Goal: Information Seeking & Learning: Learn about a topic

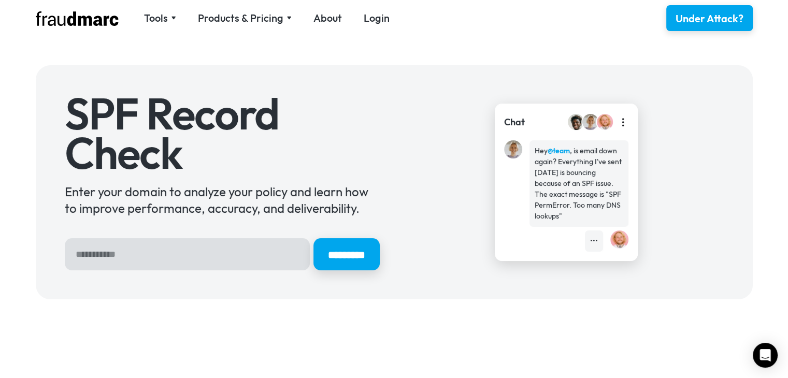
click at [115, 258] on input "Hero Sign Up Form" at bounding box center [187, 254] width 245 height 32
paste input "**********"
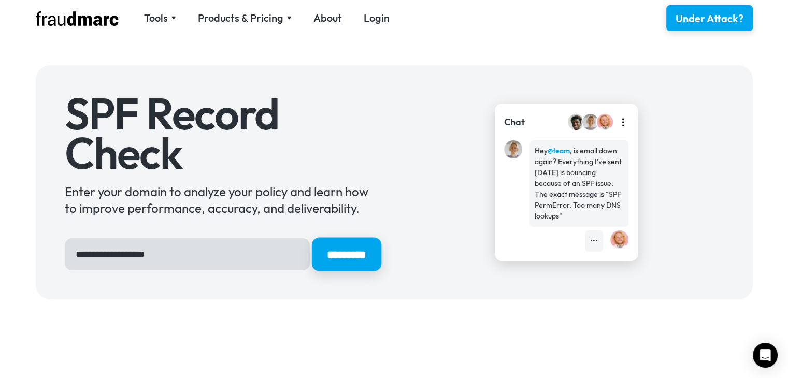
type input "**********"
click at [329, 259] on input "*********" at bounding box center [345, 255] width 69 height 34
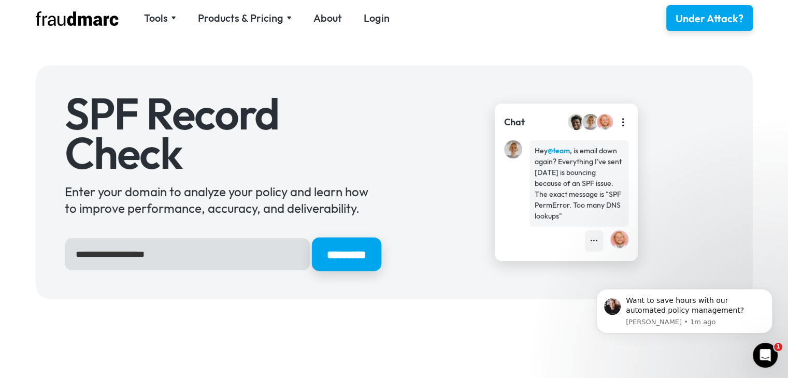
click at [350, 259] on input "*********" at bounding box center [345, 255] width 69 height 34
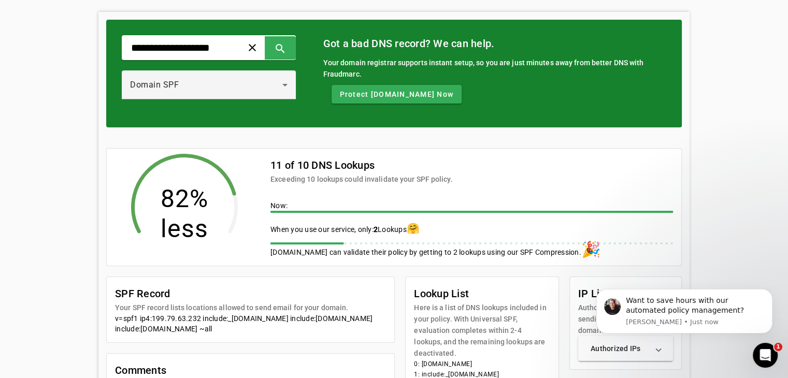
scroll to position [37, 0]
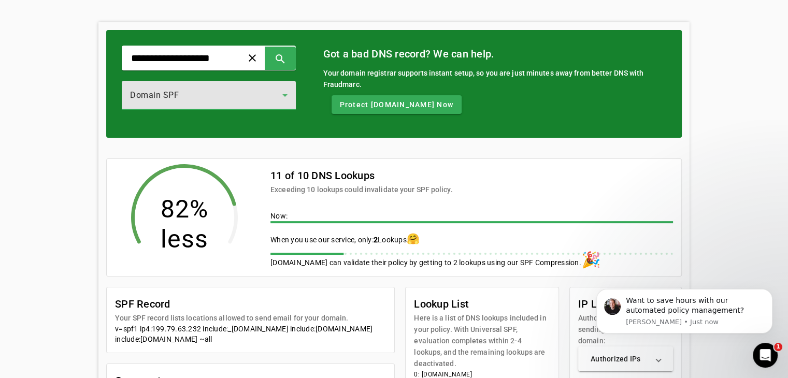
click at [254, 95] on div "Domain SPF" at bounding box center [206, 95] width 152 height 12
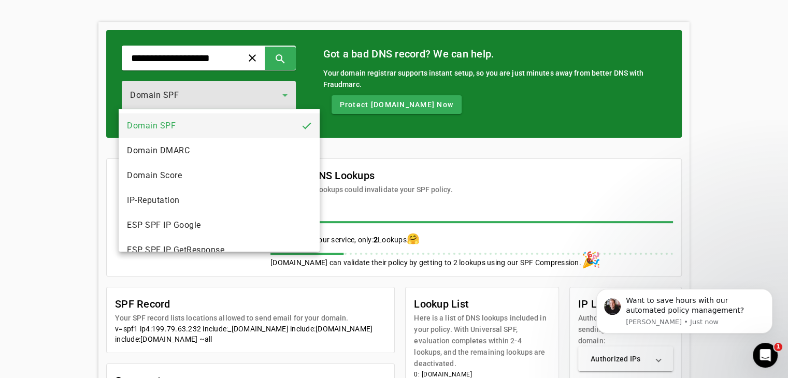
click at [254, 95] on div at bounding box center [394, 189] width 788 height 378
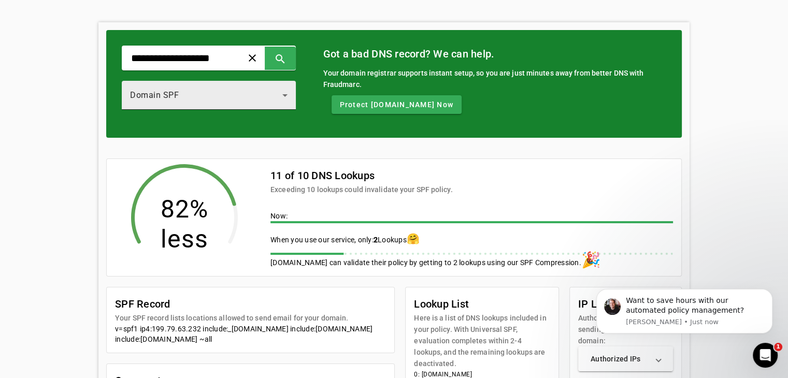
click at [254, 95] on div "Domain SPF" at bounding box center [206, 95] width 152 height 12
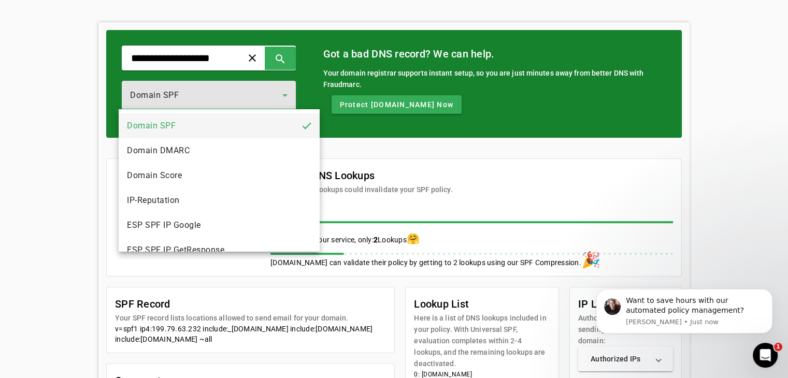
click at [223, 103] on div at bounding box center [394, 189] width 788 height 378
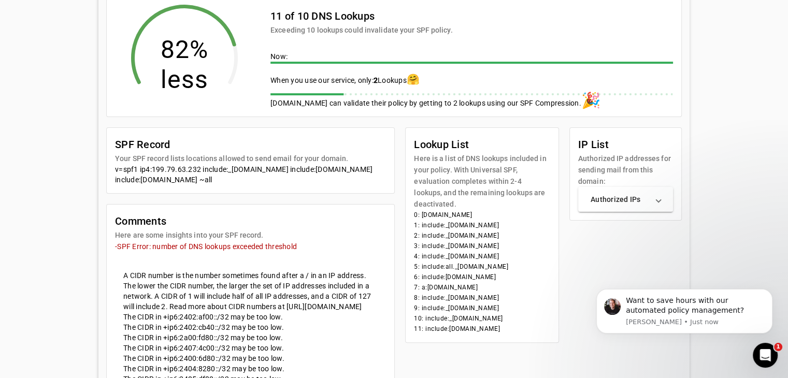
scroll to position [193, 0]
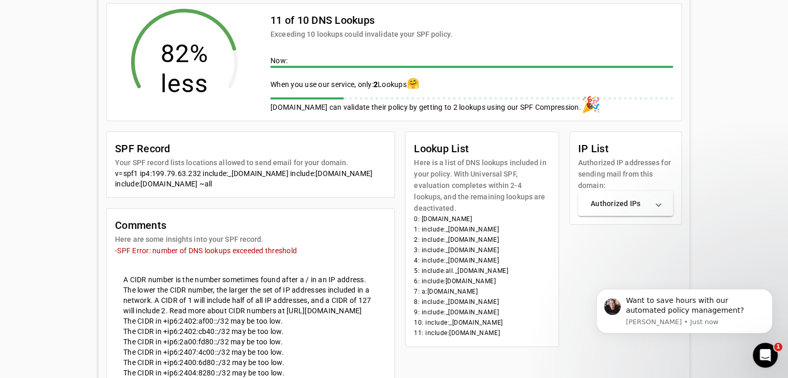
click at [208, 187] on div "v=spf1 ip4:199.79.63.232 include:_[DOMAIN_NAME] include:[DOMAIN_NAME] include:[…" at bounding box center [250, 178] width 271 height 21
click at [239, 189] on mat-card-content "v=spf1 ip4:199.79.63.232 include:_[DOMAIN_NAME] include:[DOMAIN_NAME] include:[…" at bounding box center [250, 182] width 287 height 29
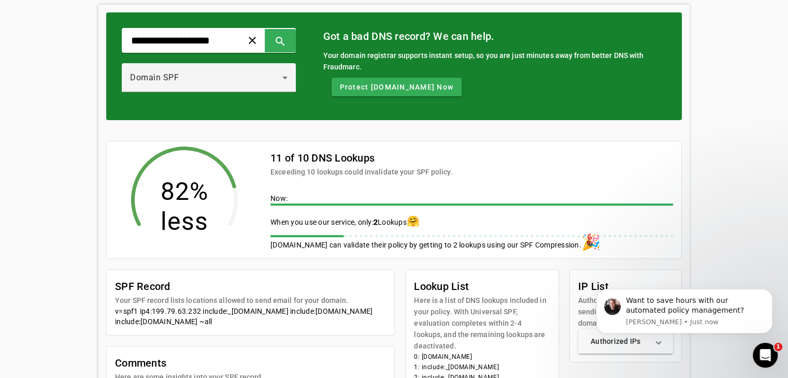
scroll to position [37, 0]
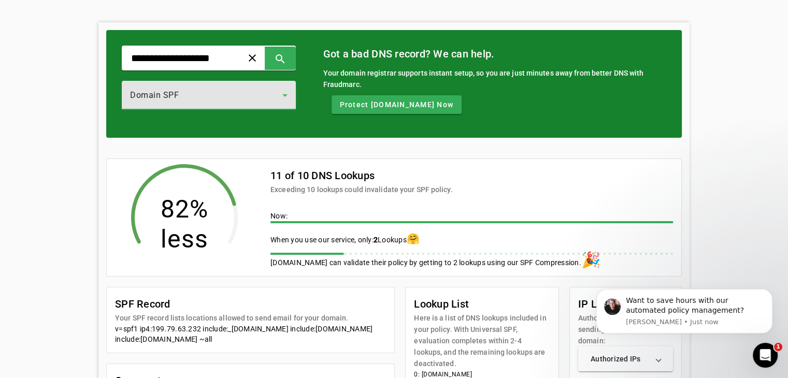
click at [273, 98] on div "Domain SPF" at bounding box center [206, 95] width 152 height 12
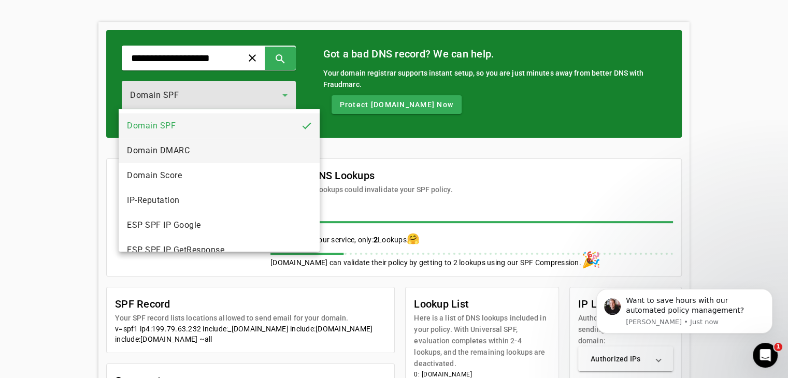
click at [186, 152] on span "Domain DMARC" at bounding box center [158, 150] width 63 height 12
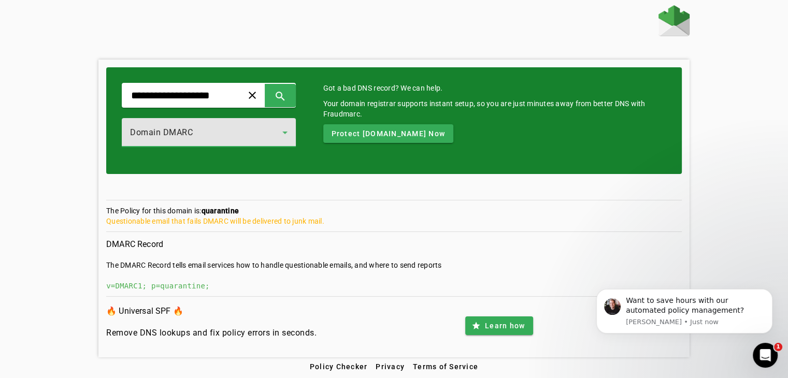
scroll to position [1, 0]
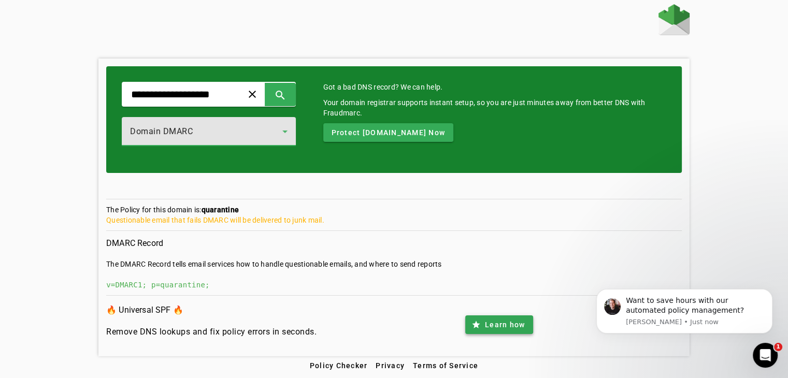
click at [489, 327] on span "Learn how" at bounding box center [505, 325] width 40 height 10
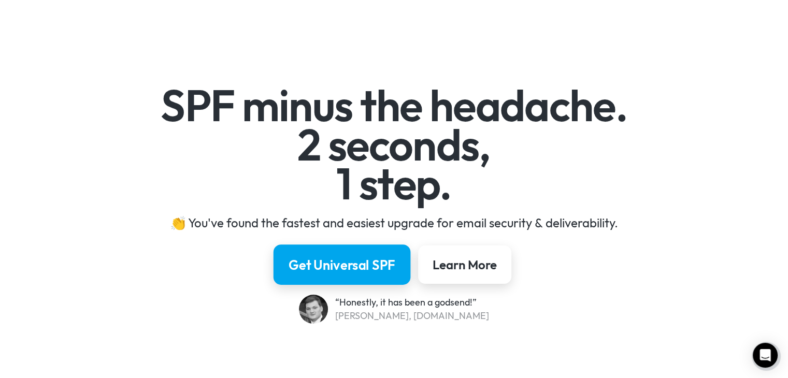
click at [358, 262] on div "Get Universal SPF" at bounding box center [341, 265] width 107 height 18
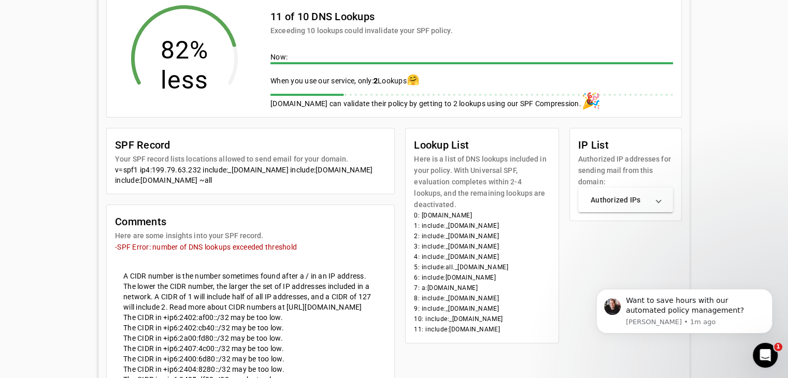
scroll to position [193, 0]
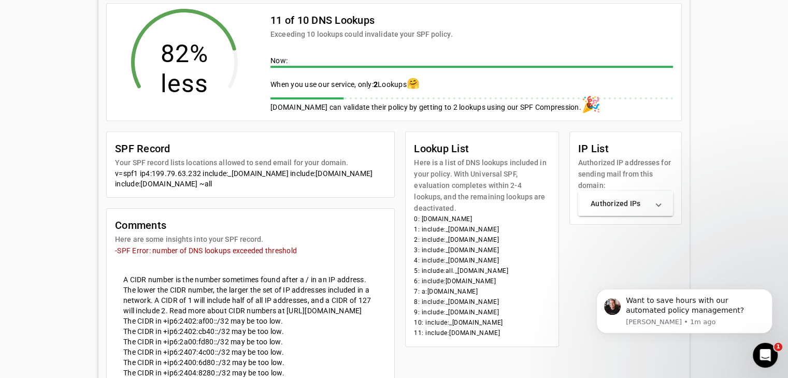
click at [656, 202] on span "Authorized IPs" at bounding box center [623, 203] width 66 height 10
click at [656, 202] on span "Authorized IPs" at bounding box center [623, 207] width 66 height 10
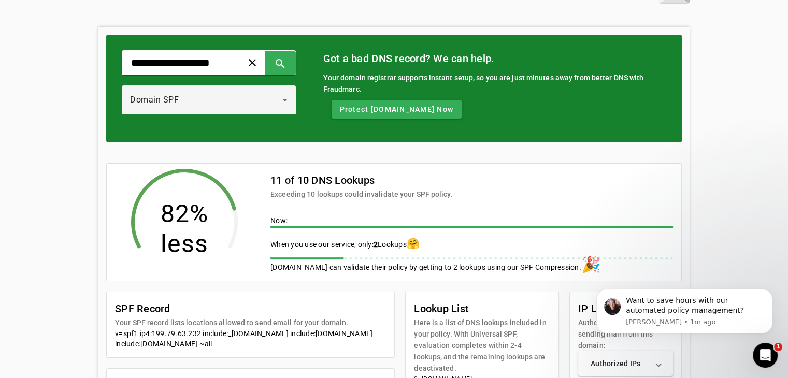
scroll to position [0, 0]
